Goal: Entertainment & Leisure: Consume media (video, audio)

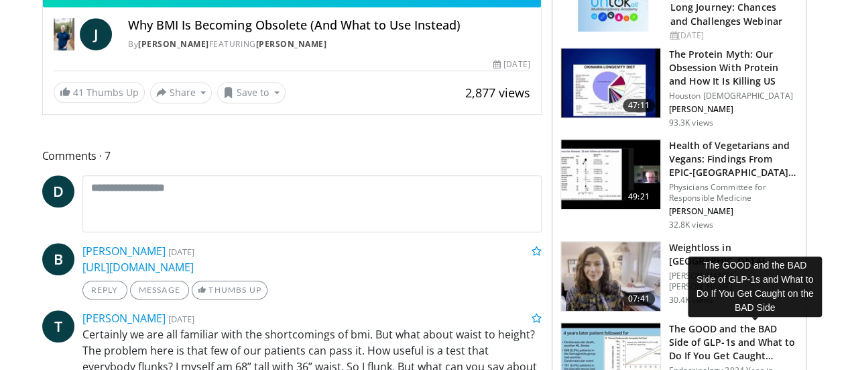
scroll to position [420, 0]
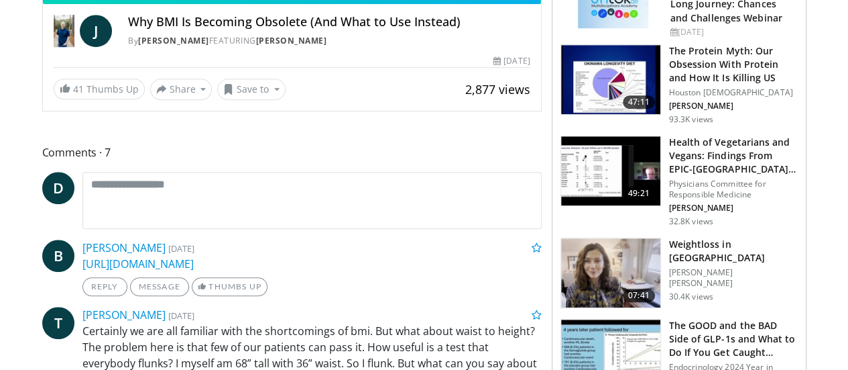
click at [701, 241] on h3 "Weightloss in [GEOGRAPHIC_DATA]" at bounding box center [733, 250] width 129 height 27
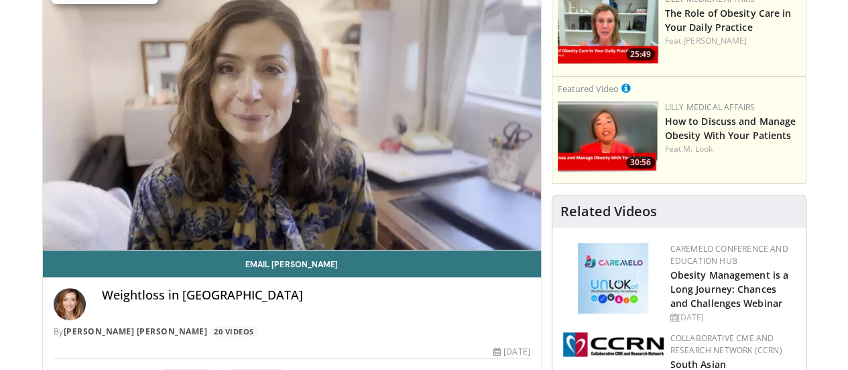
scroll to position [135, 0]
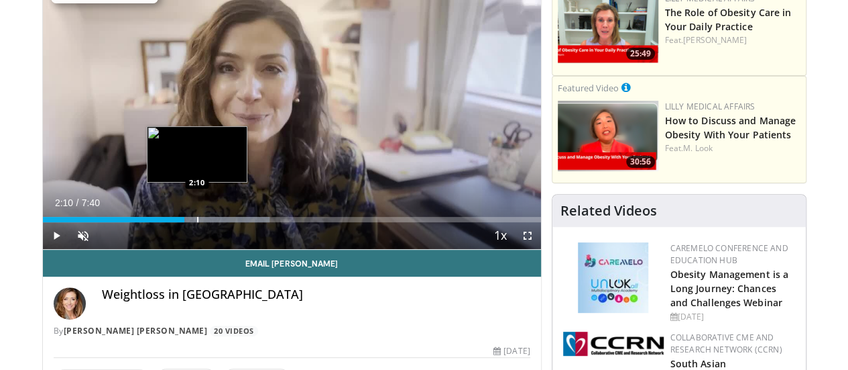
click at [197, 222] on div "Progress Bar" at bounding box center [197, 219] width 1 height 5
click at [186, 222] on div "Progress Bar" at bounding box center [186, 219] width 1 height 5
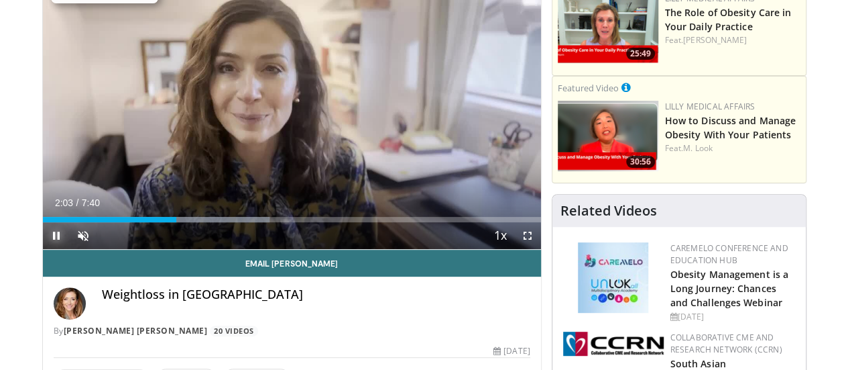
click at [43, 249] on span "Video Player" at bounding box center [56, 235] width 27 height 27
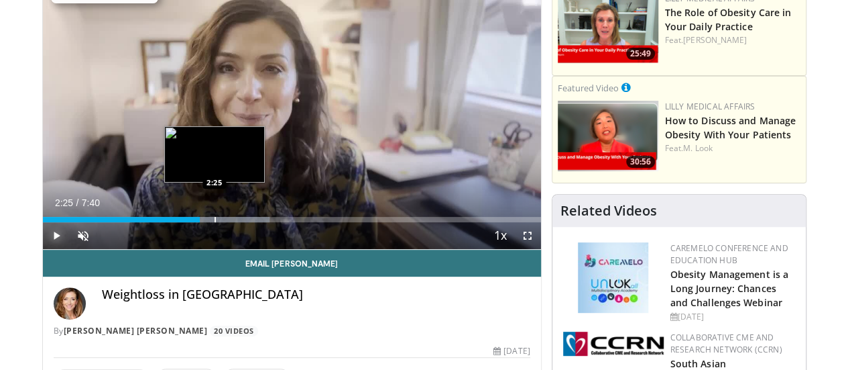
click at [215, 222] on div "Progress Bar" at bounding box center [215, 219] width 1 height 5
click at [205, 222] on div "Progress Bar" at bounding box center [205, 219] width 1 height 5
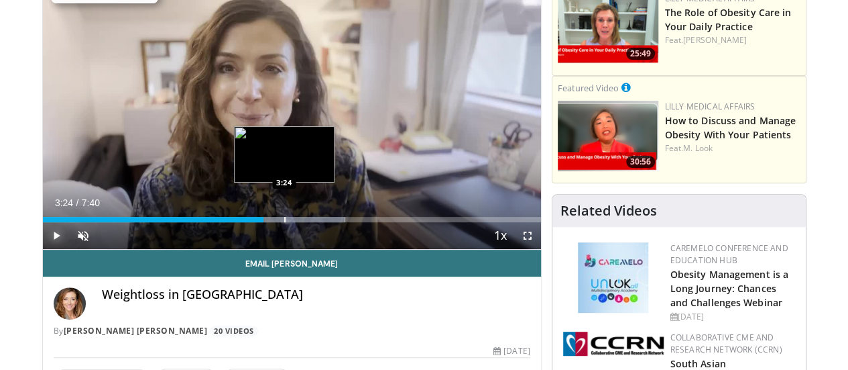
click at [250, 222] on div "3:24" at bounding box center [153, 219] width 221 height 5
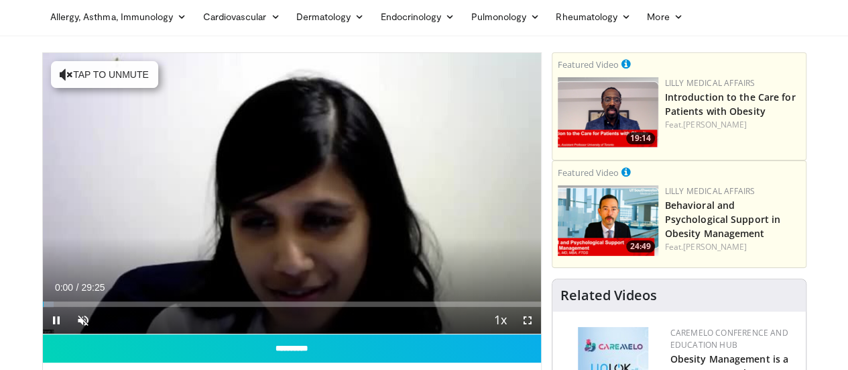
scroll to position [62, 0]
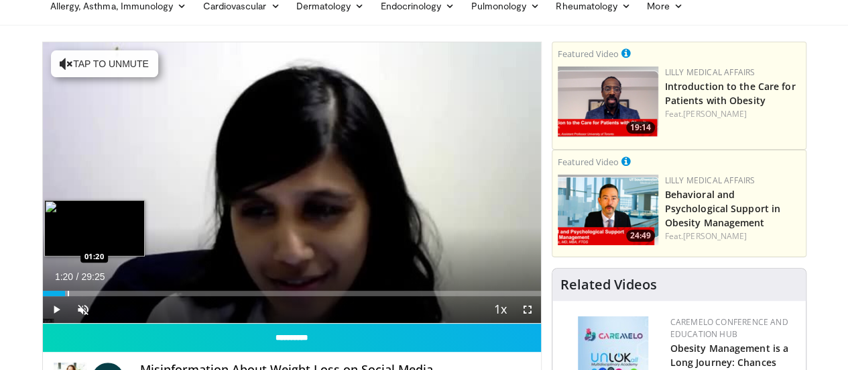
click at [68, 296] on div "Progress Bar" at bounding box center [68, 292] width 1 height 5
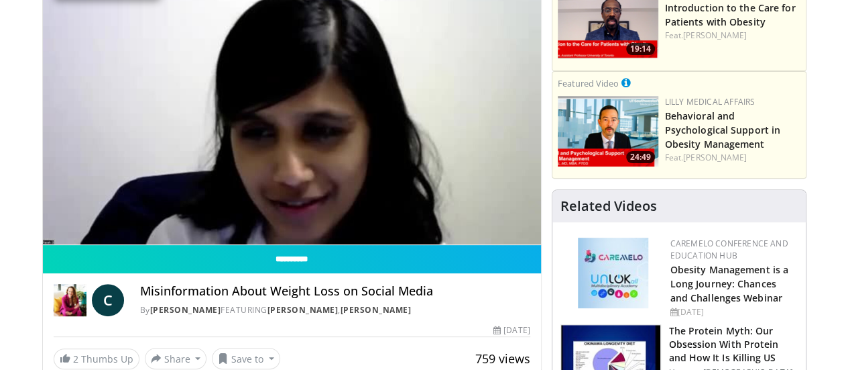
scroll to position [146, 0]
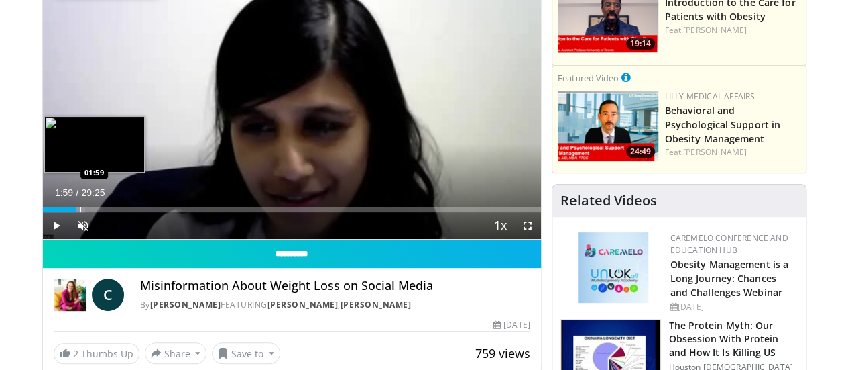
click at [80, 212] on div "Progress Bar" at bounding box center [80, 209] width 1 height 5
click at [93, 212] on div "Progress Bar" at bounding box center [93, 209] width 1 height 5
click at [55, 212] on div "02:48" at bounding box center [64, 209] width 42 height 5
click at [100, 212] on div "Progress Bar" at bounding box center [100, 209] width 1 height 5
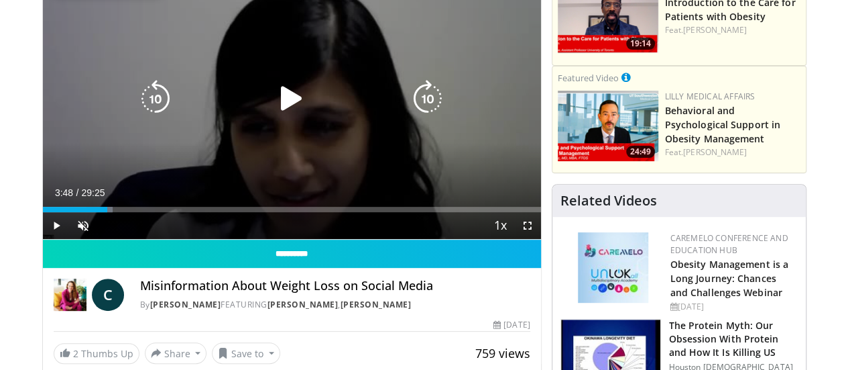
click at [79, 212] on div "Loaded : 14.13% 03:48 03:33" at bounding box center [292, 209] width 498 height 5
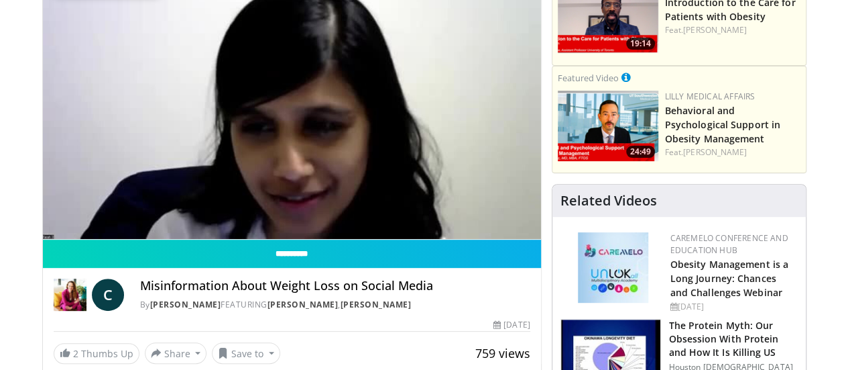
click at [91, 236] on div "10 seconds Tap to unmute" at bounding box center [292, 98] width 498 height 280
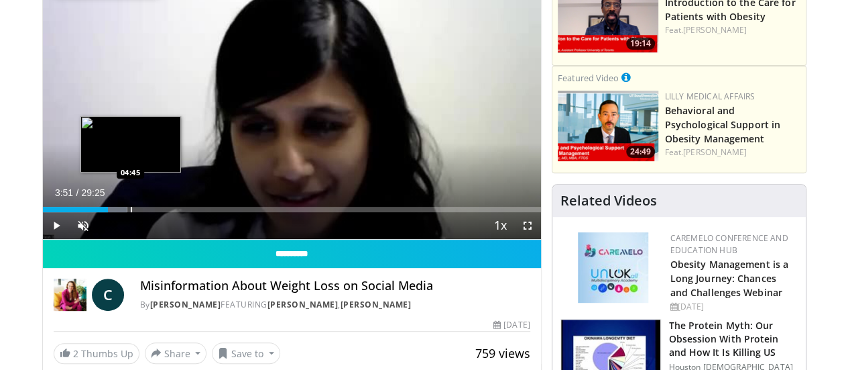
click at [131, 212] on div "Progress Bar" at bounding box center [131, 209] width 1 height 5
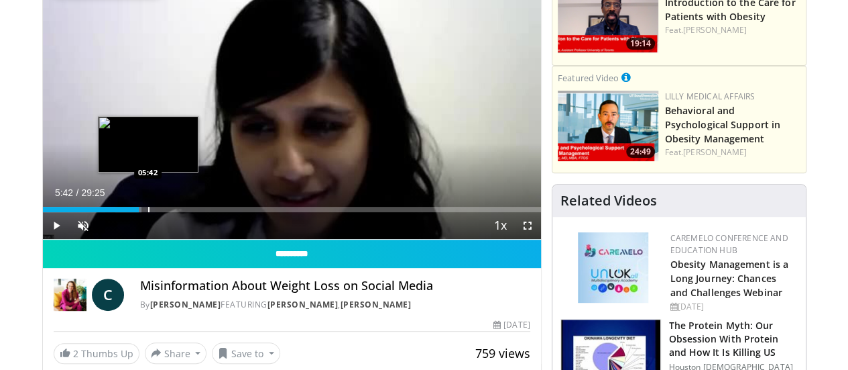
click at [148, 212] on div "Progress Bar" at bounding box center [148, 209] width 1 height 5
click at [160, 212] on div "Progress Bar" at bounding box center [160, 209] width 1 height 5
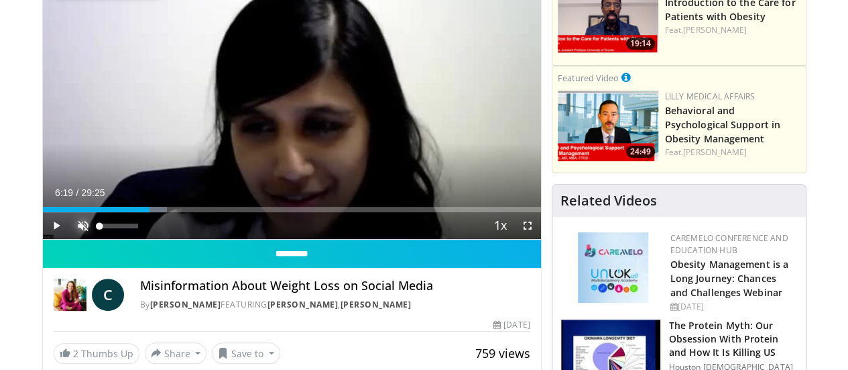
click at [70, 239] on span "Video Player" at bounding box center [83, 225] width 27 height 27
click at [43, 239] on span "Video Player" at bounding box center [56, 225] width 27 height 27
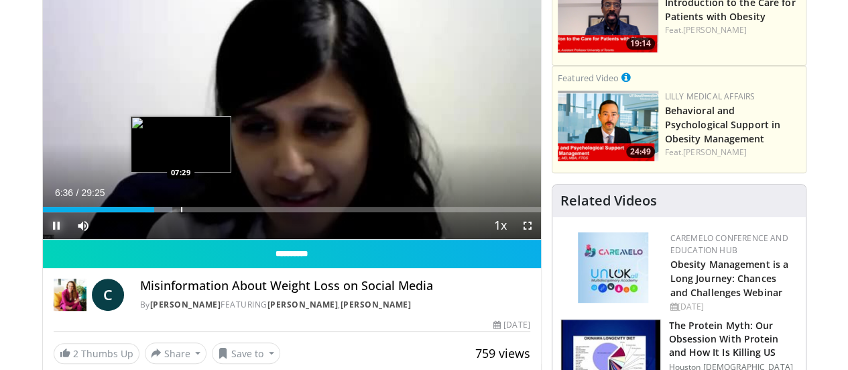
click at [181, 212] on div "Progress Bar" at bounding box center [181, 209] width 1 height 5
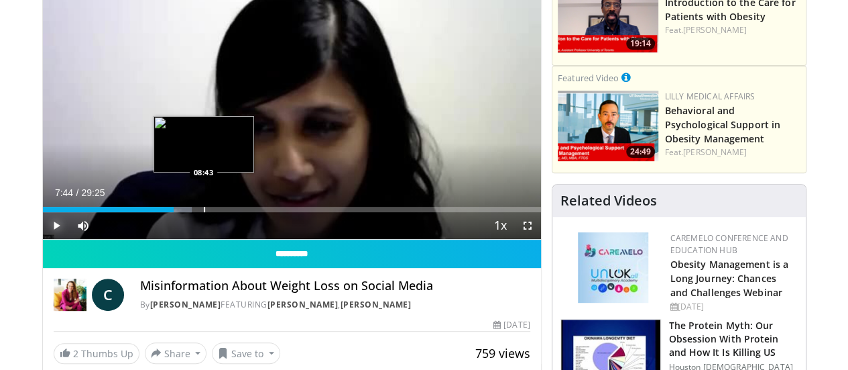
click at [204, 212] on div "Progress Bar" at bounding box center [204, 209] width 1 height 5
